Goal: Information Seeking & Learning: Find specific fact

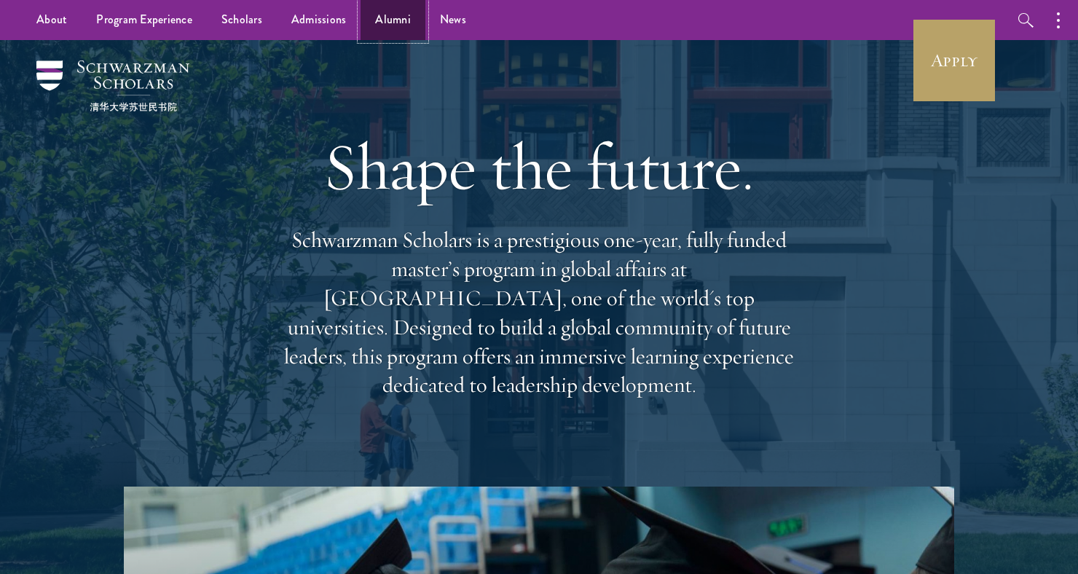
click at [388, 11] on link "Alumni" at bounding box center [392, 20] width 65 height 40
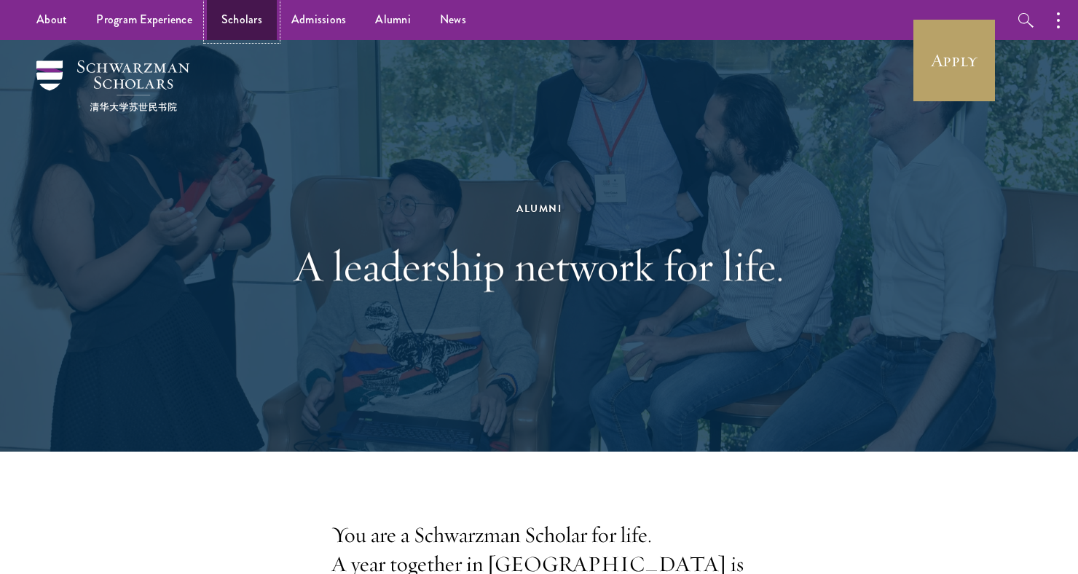
click at [258, 12] on link "Scholars" at bounding box center [242, 20] width 70 height 40
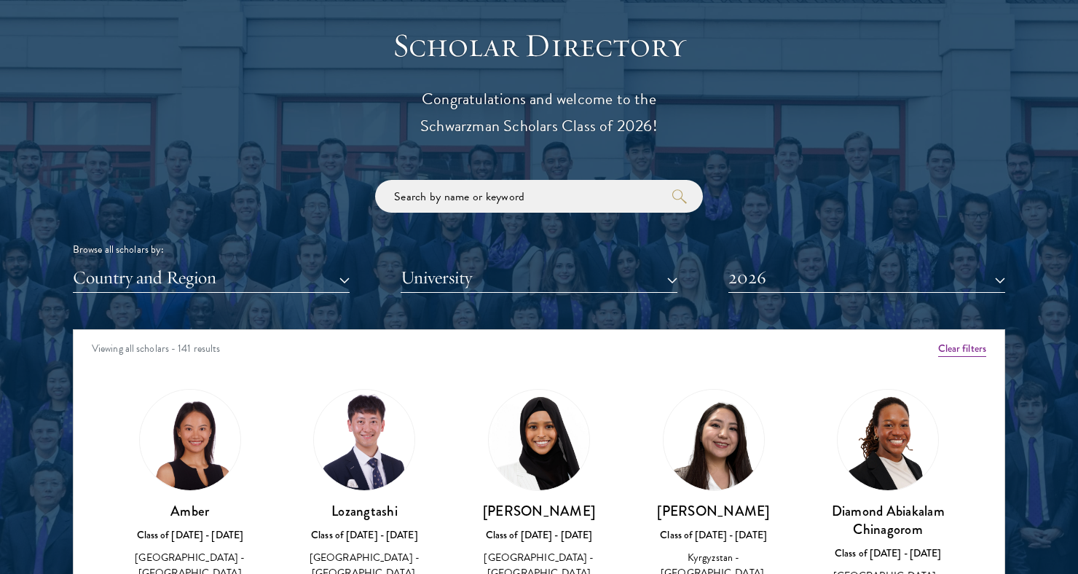
scroll to position [1625, 0]
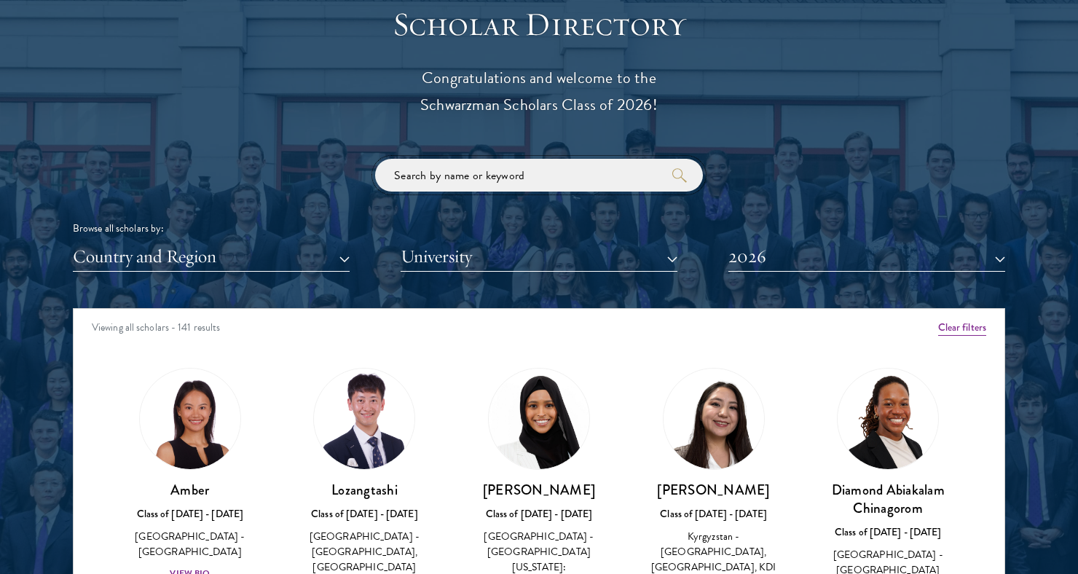
click at [468, 178] on input "search" at bounding box center [539, 175] width 328 height 33
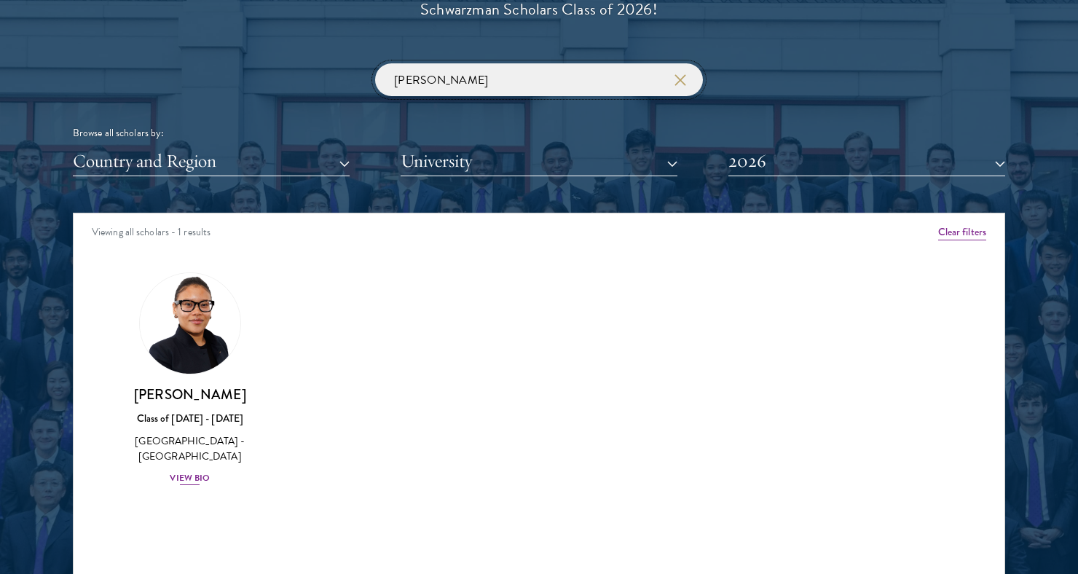
scroll to position [1747, 0]
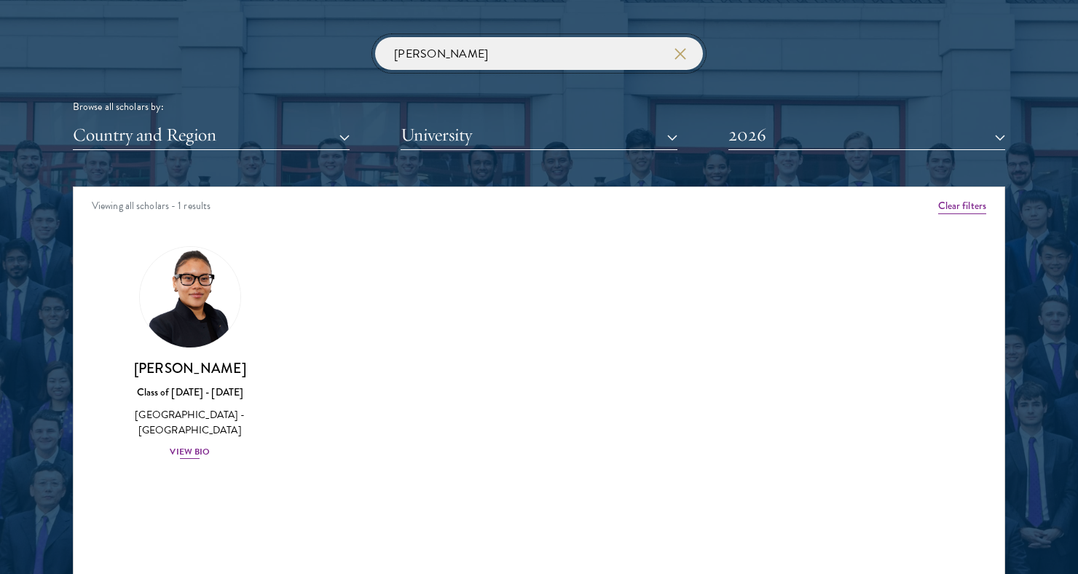
type input "[PERSON_NAME]"
click at [191, 331] on img at bounding box center [190, 297] width 111 height 111
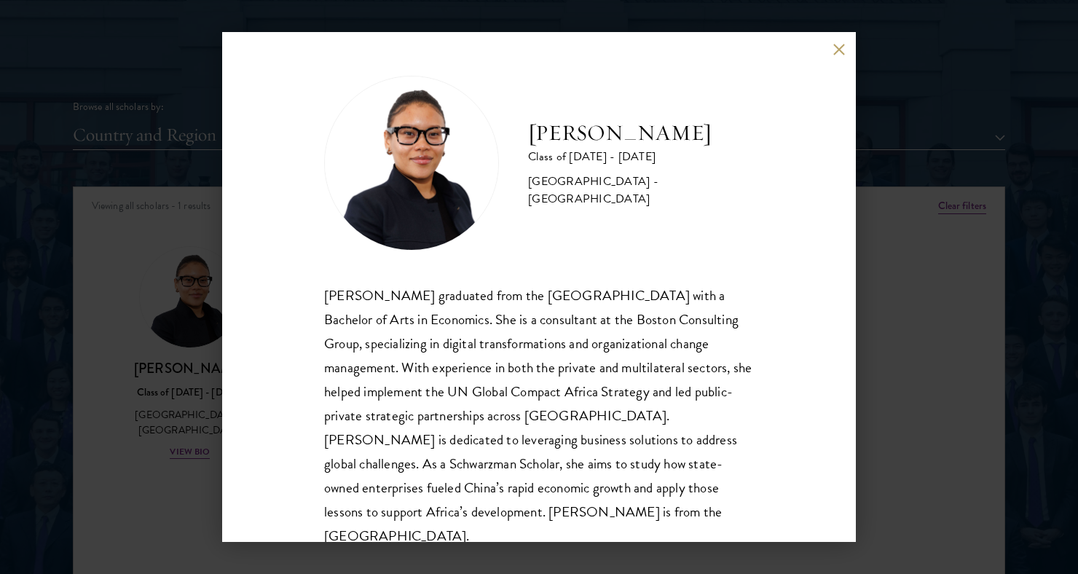
scroll to position [25, 0]
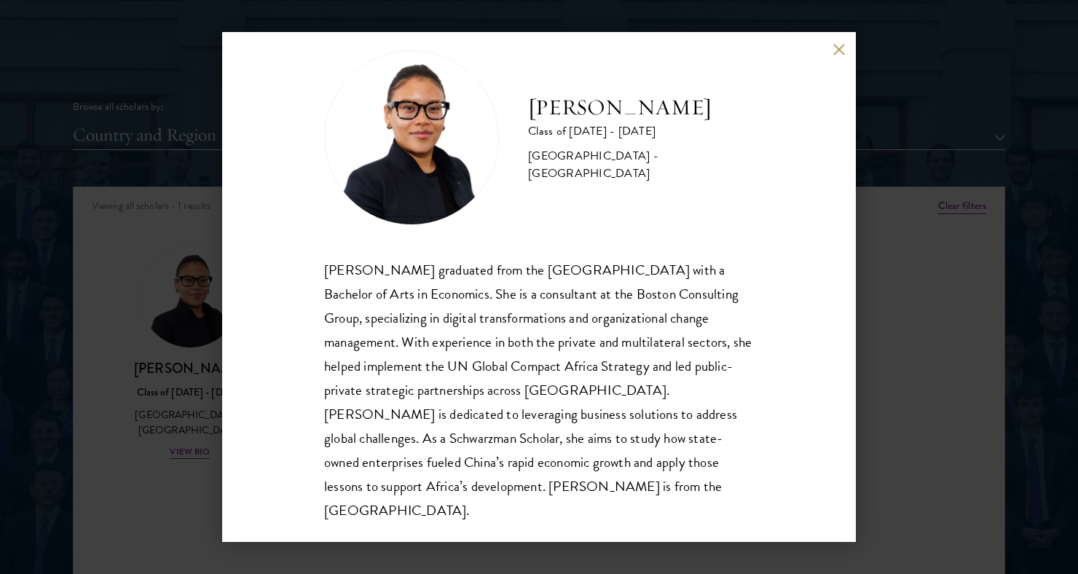
click at [834, 47] on button at bounding box center [838, 49] width 12 height 12
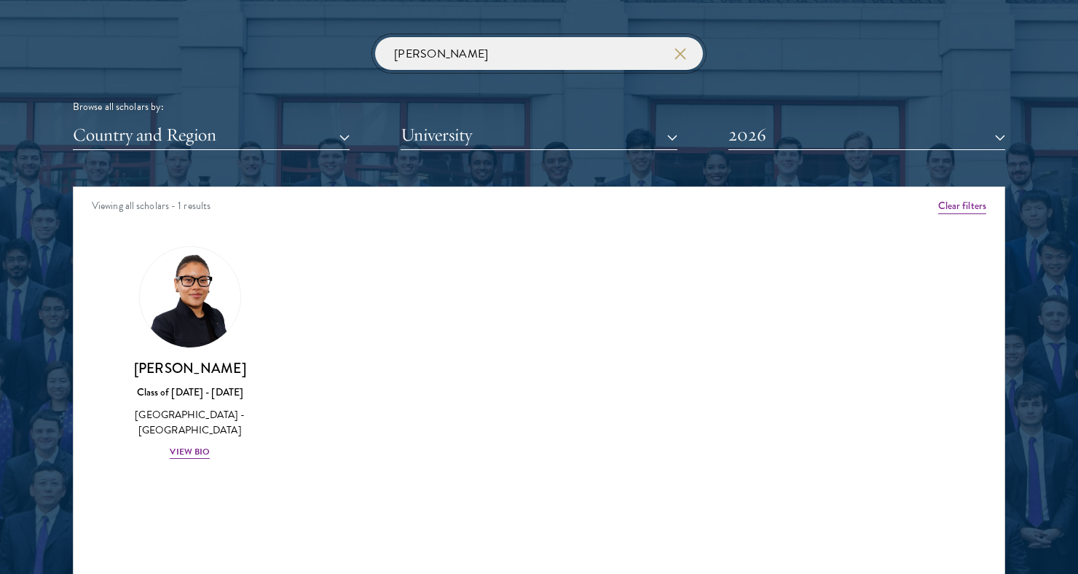
click at [678, 63] on input "[PERSON_NAME]" at bounding box center [539, 53] width 328 height 33
click at [678, 61] on input "[PERSON_NAME]" at bounding box center [539, 53] width 328 height 33
click at [681, 55] on use "button" at bounding box center [679, 53] width 20 height 20
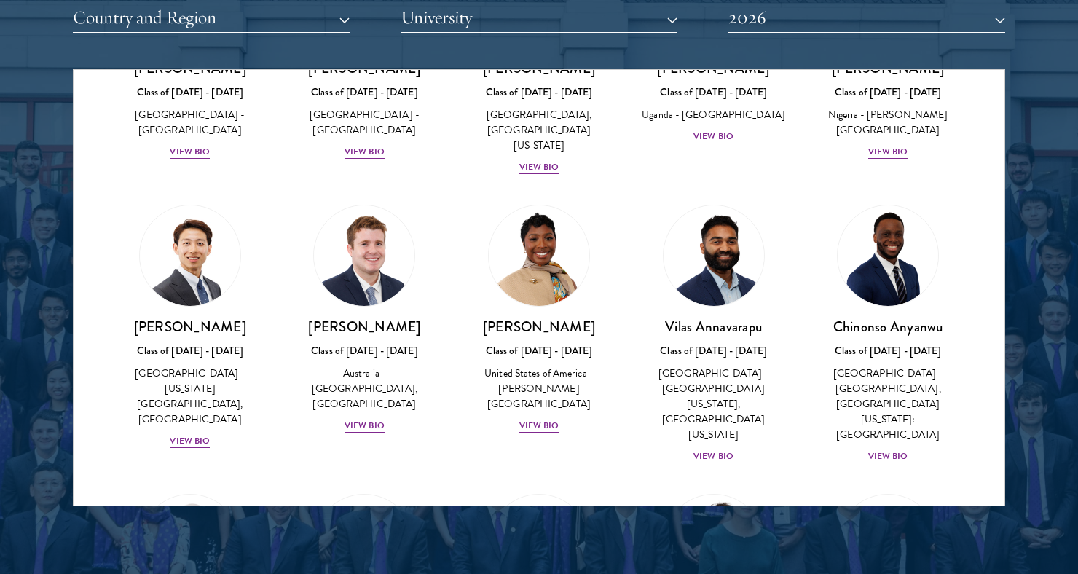
scroll to position [489, 0]
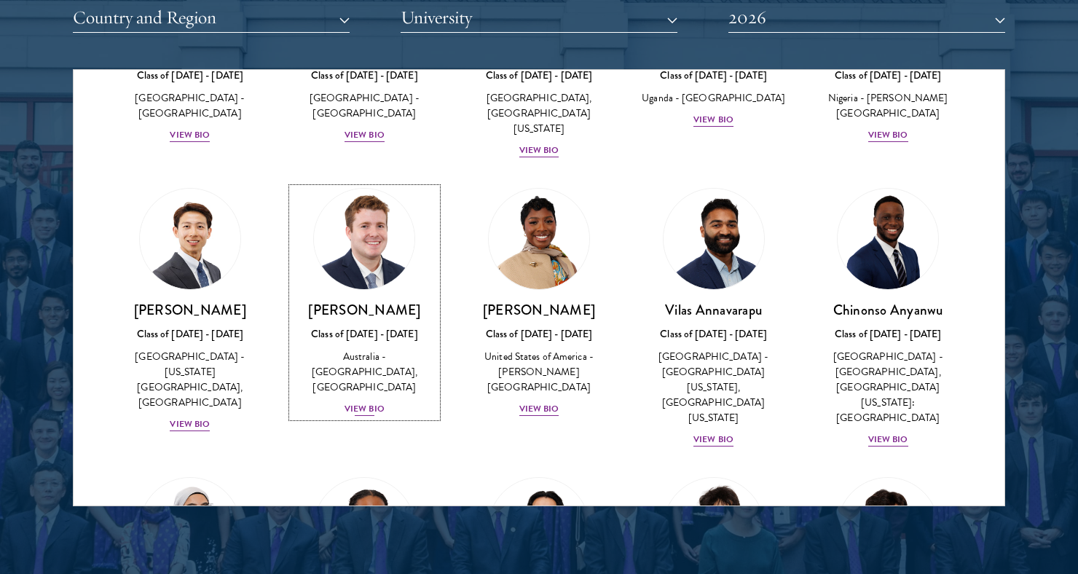
click at [382, 234] on img at bounding box center [364, 239] width 111 height 111
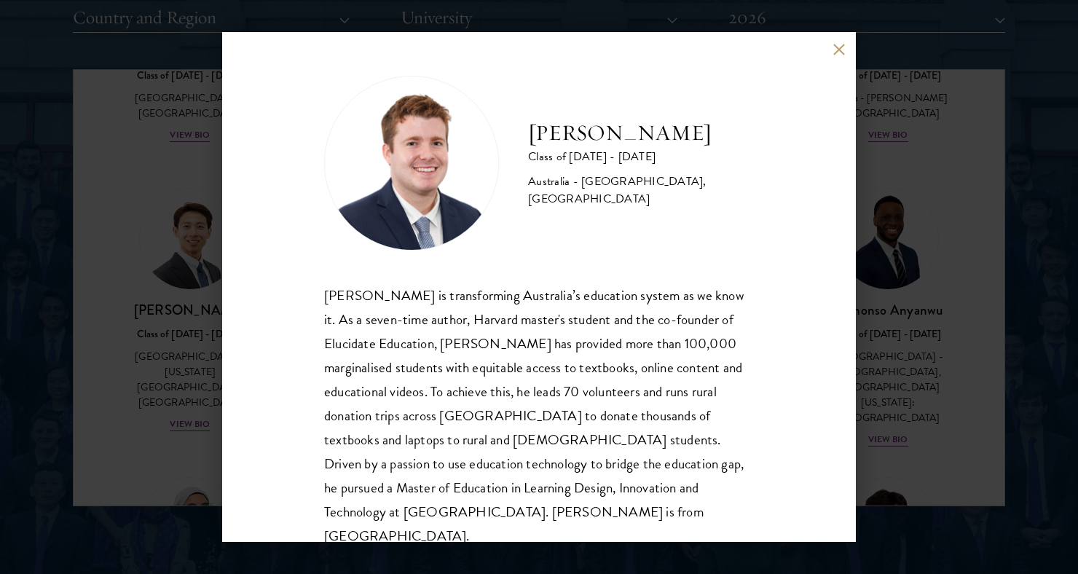
scroll to position [25, 0]
